Goal: Task Accomplishment & Management: Manage account settings

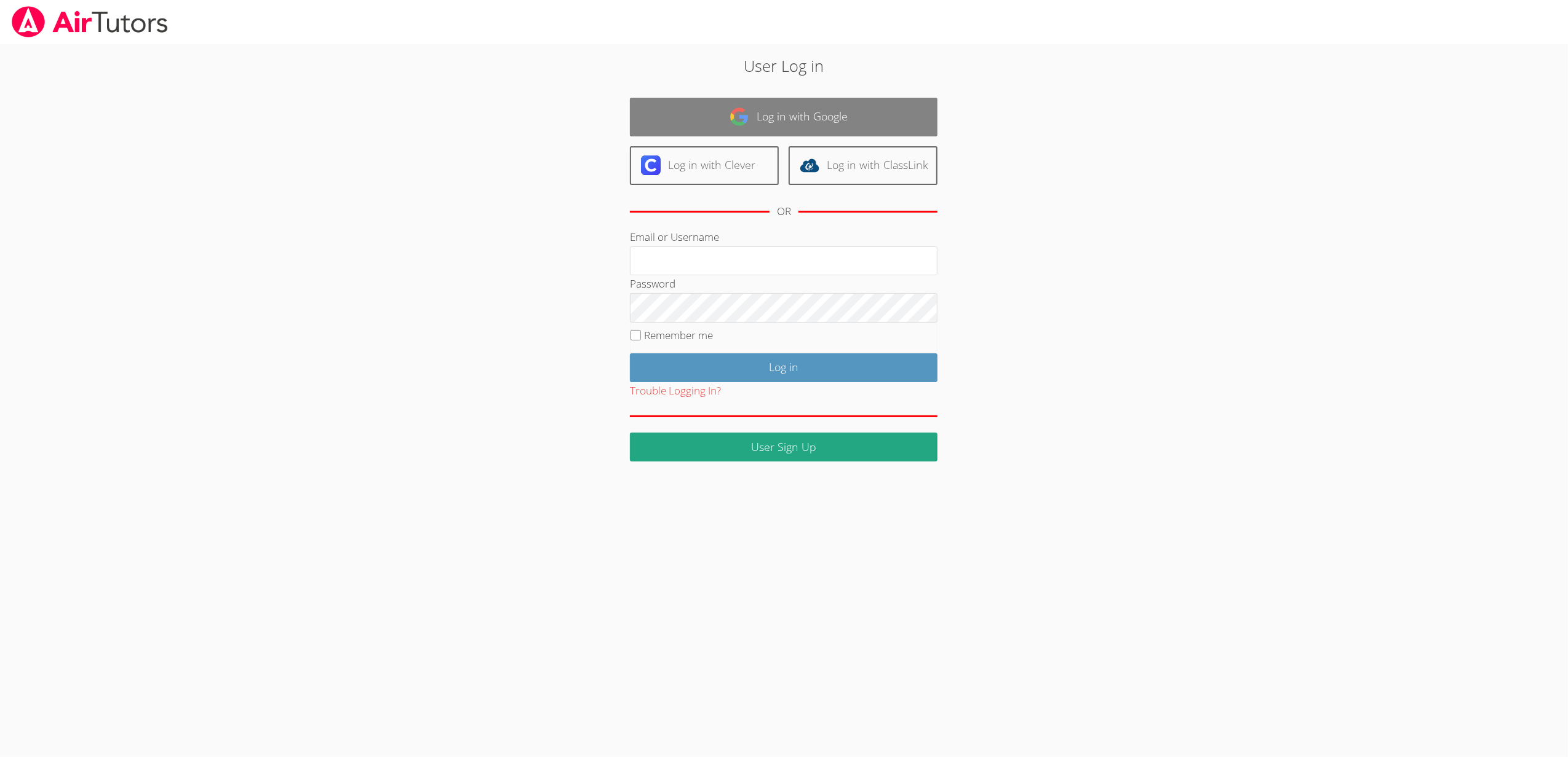
type input "sbrinkley26@gmail.com"
click at [847, 112] on link "Log in with Google" at bounding box center [783, 117] width 308 height 39
